Goal: Book appointment/travel/reservation

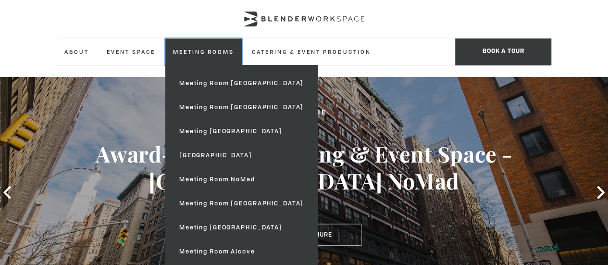
click at [222, 51] on link "Meeting Rooms" at bounding box center [203, 51] width 76 height 26
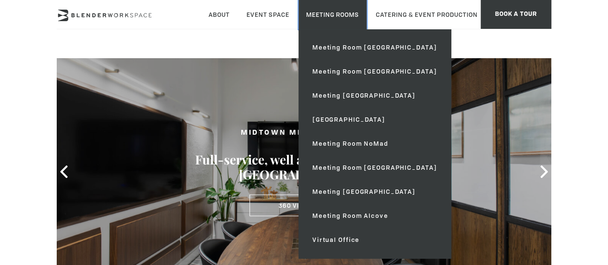
click at [363, 18] on link "Meeting Rooms" at bounding box center [332, 14] width 68 height 29
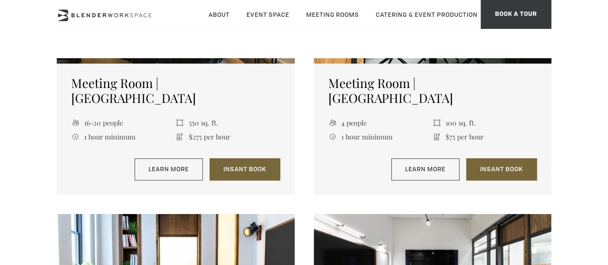
scroll to position [384, 0]
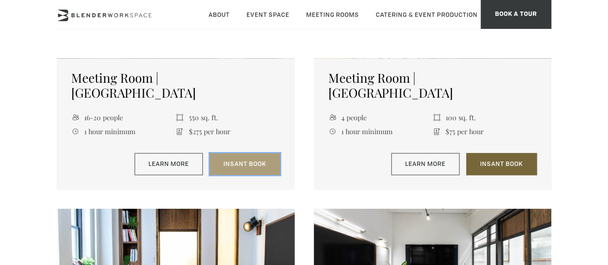
click at [226, 153] on link "Insant Book" at bounding box center [244, 164] width 71 height 22
